Goal: Navigation & Orientation: Find specific page/section

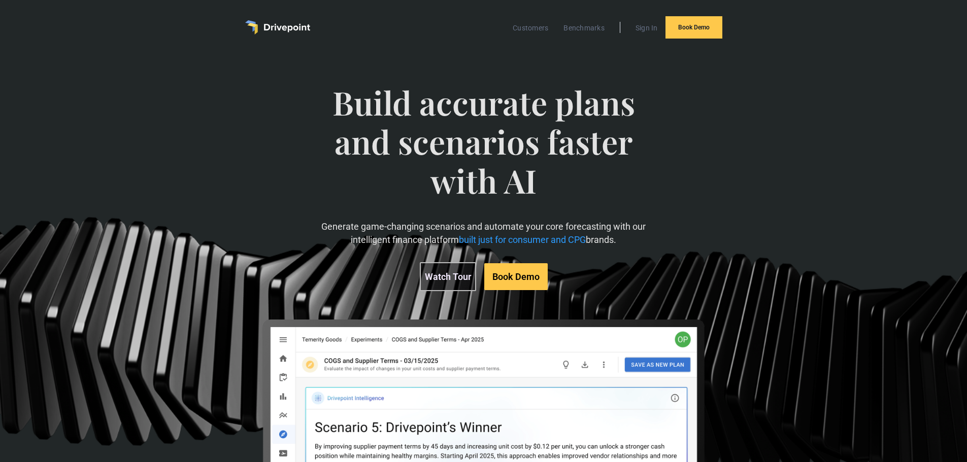
drag, startPoint x: 585, startPoint y: 406, endPoint x: 552, endPoint y: 79, distance: 328.5
click at [289, 24] on img "home" at bounding box center [277, 27] width 65 height 14
click at [522, 26] on link "Customers" at bounding box center [531, 27] width 46 height 13
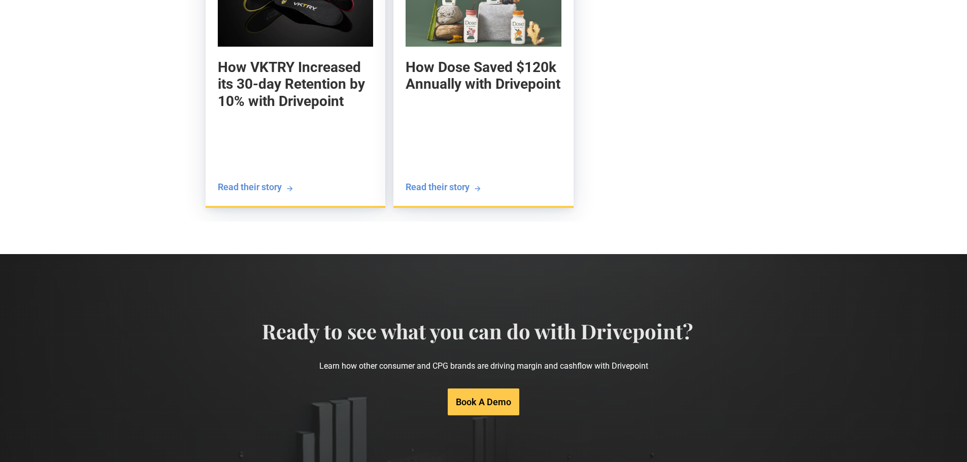
scroll to position [2022, 0]
